Goal: Information Seeking & Learning: Learn about a topic

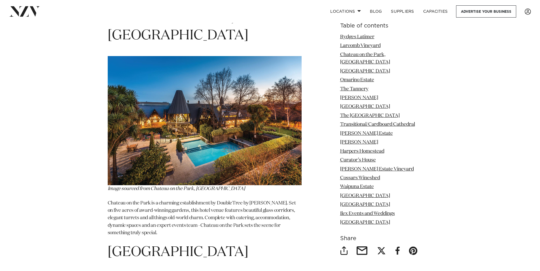
scroll to position [1105, 0]
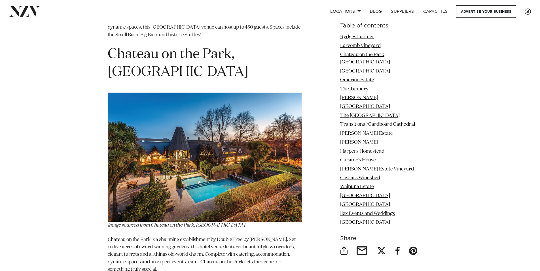
click at [167, 147] on img at bounding box center [205, 157] width 194 height 129
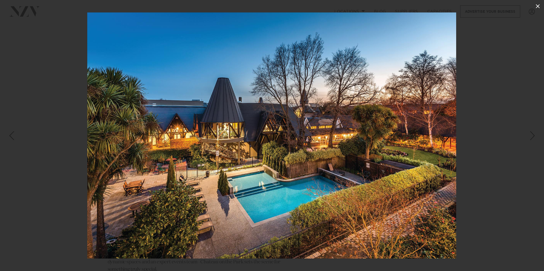
click at [538, 5] on icon at bounding box center [537, 6] width 7 height 7
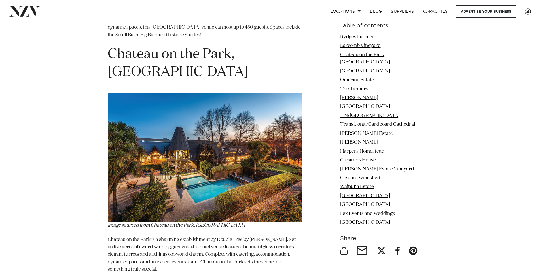
click at [375, 58] on li "Chateau on the Park, [GEOGRAPHIC_DATA]" at bounding box center [386, 58] width 92 height 15
click at [367, 53] on link "Chateau on the Park, [GEOGRAPHIC_DATA]" at bounding box center [365, 58] width 50 height 12
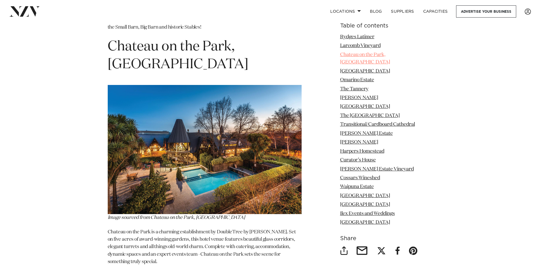
click at [371, 56] on link "Chateau on the Park, [GEOGRAPHIC_DATA]" at bounding box center [365, 58] width 50 height 12
click at [380, 54] on link "Chateau on the Park, [GEOGRAPHIC_DATA]" at bounding box center [365, 58] width 50 height 12
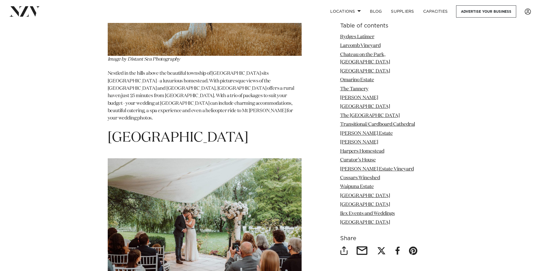
scroll to position [4371, 0]
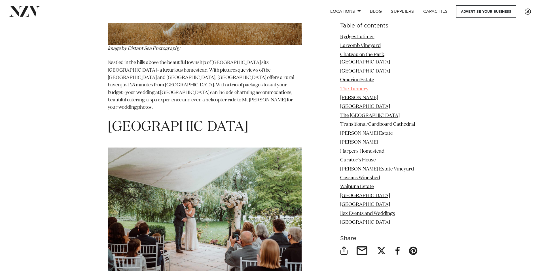
click at [361, 87] on link "The Tannery" at bounding box center [354, 89] width 28 height 5
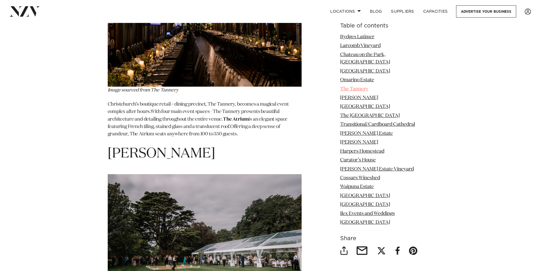
scroll to position [1741, 0]
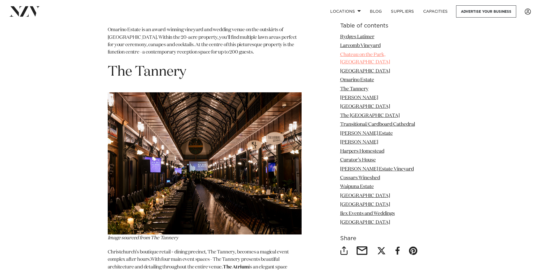
click at [365, 57] on link "Chateau on the Park, [GEOGRAPHIC_DATA]" at bounding box center [365, 58] width 50 height 12
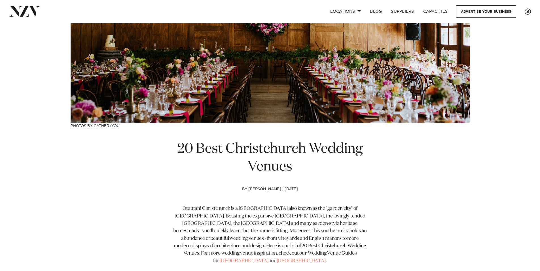
scroll to position [93, 0]
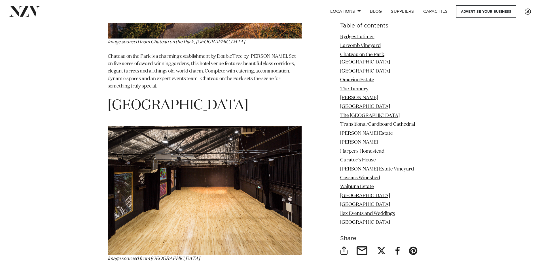
scroll to position [1105, 0]
